Goal: Use online tool/utility: Utilize a website feature to perform a specific function

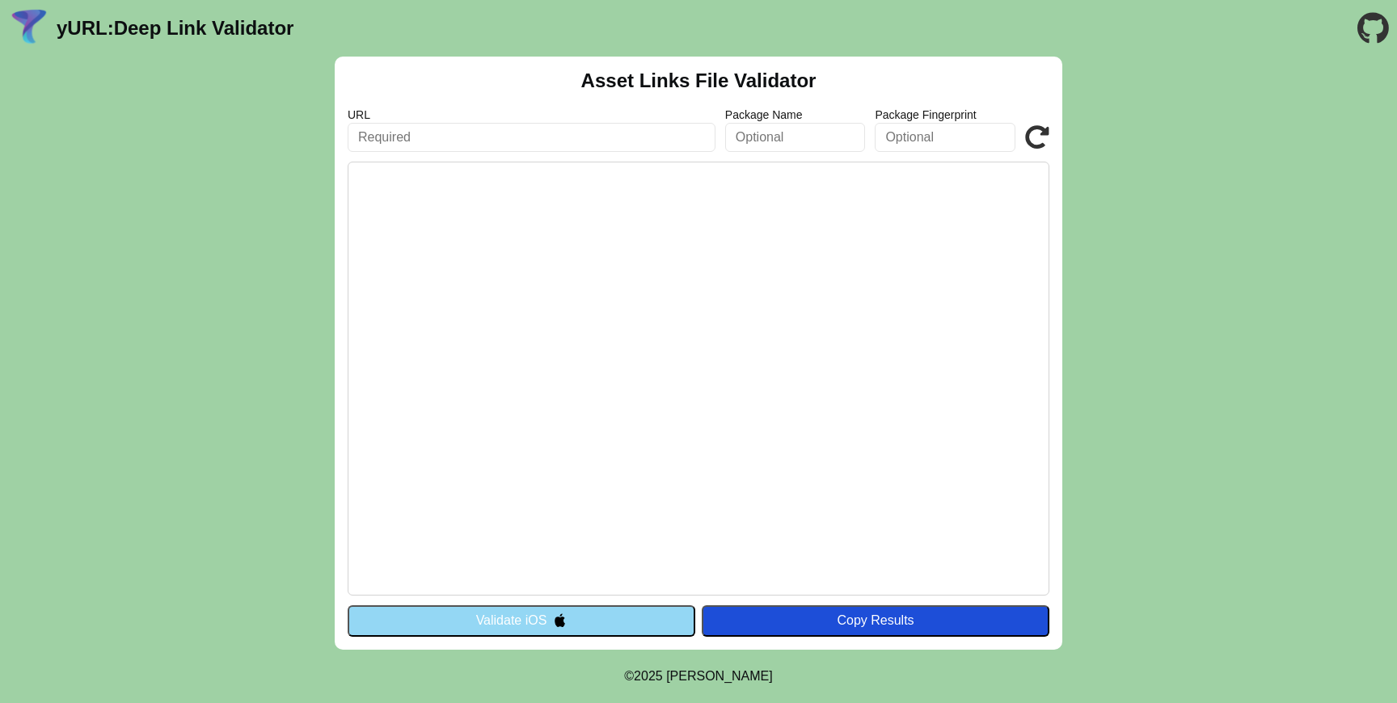
click at [591, 138] on input "text" at bounding box center [532, 137] width 368 height 29
paste input "https://d1cln7tv4xartk.cloudfront.net/.well-known/assetlinks.json"
type input "[URL][DOMAIN_NAME]"
click button "Validate" at bounding box center [0, 0] width 0 height 0
